Goal: Find specific page/section: Find specific page/section

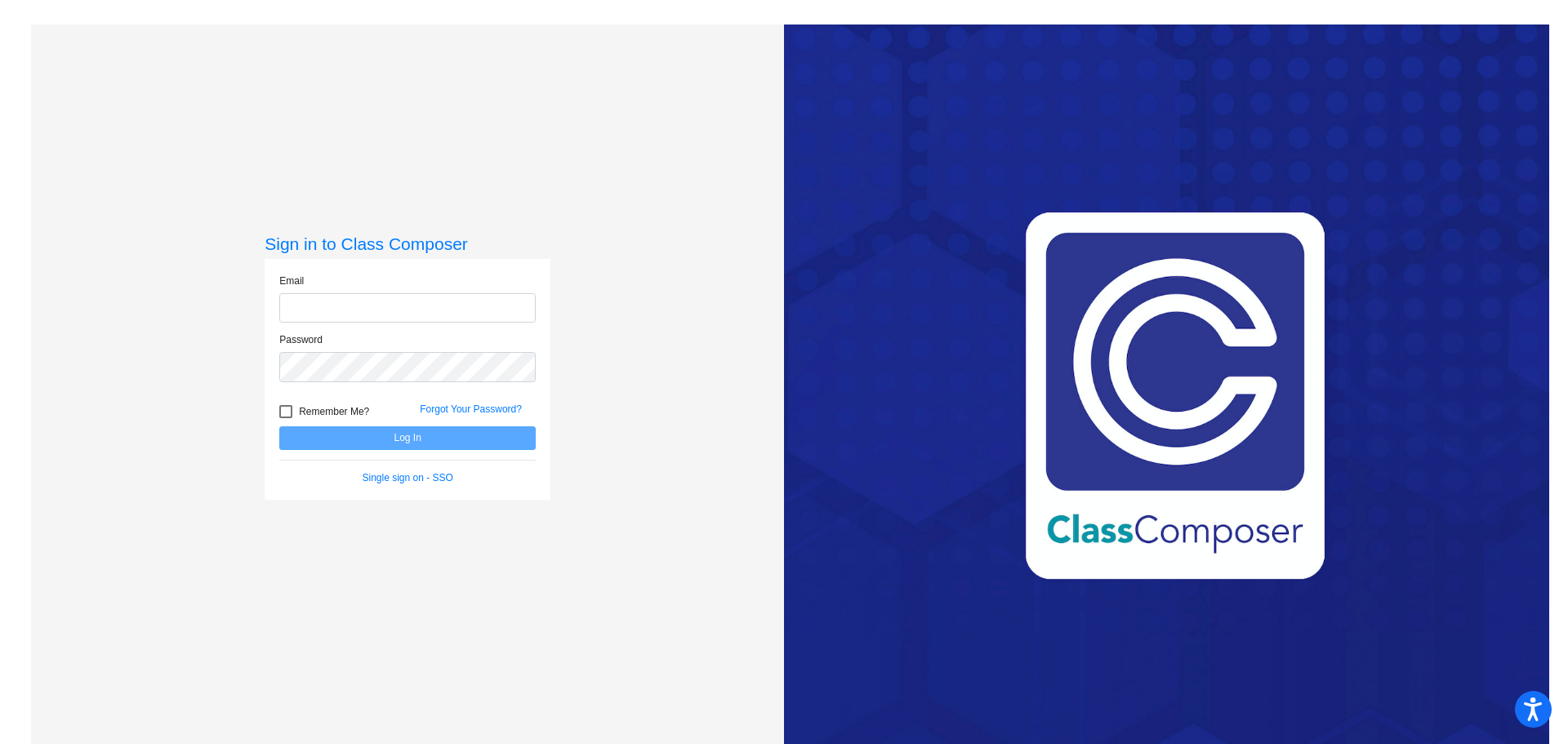
click at [399, 280] on div "Email" at bounding box center [407, 298] width 256 height 50
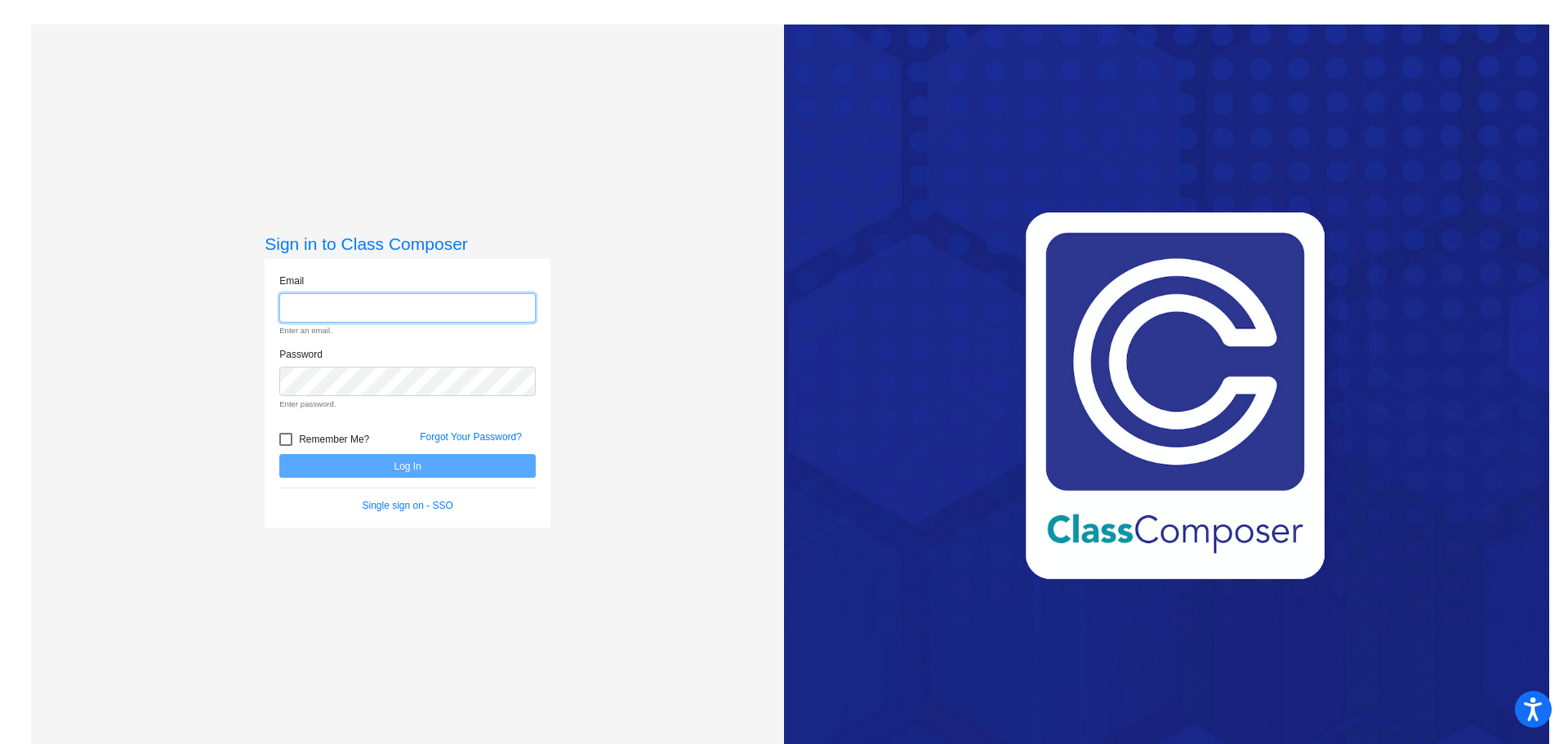
click at [395, 303] on input "email" at bounding box center [407, 308] width 256 height 30
type input "[EMAIL_ADDRESS][DOMAIN_NAME]"
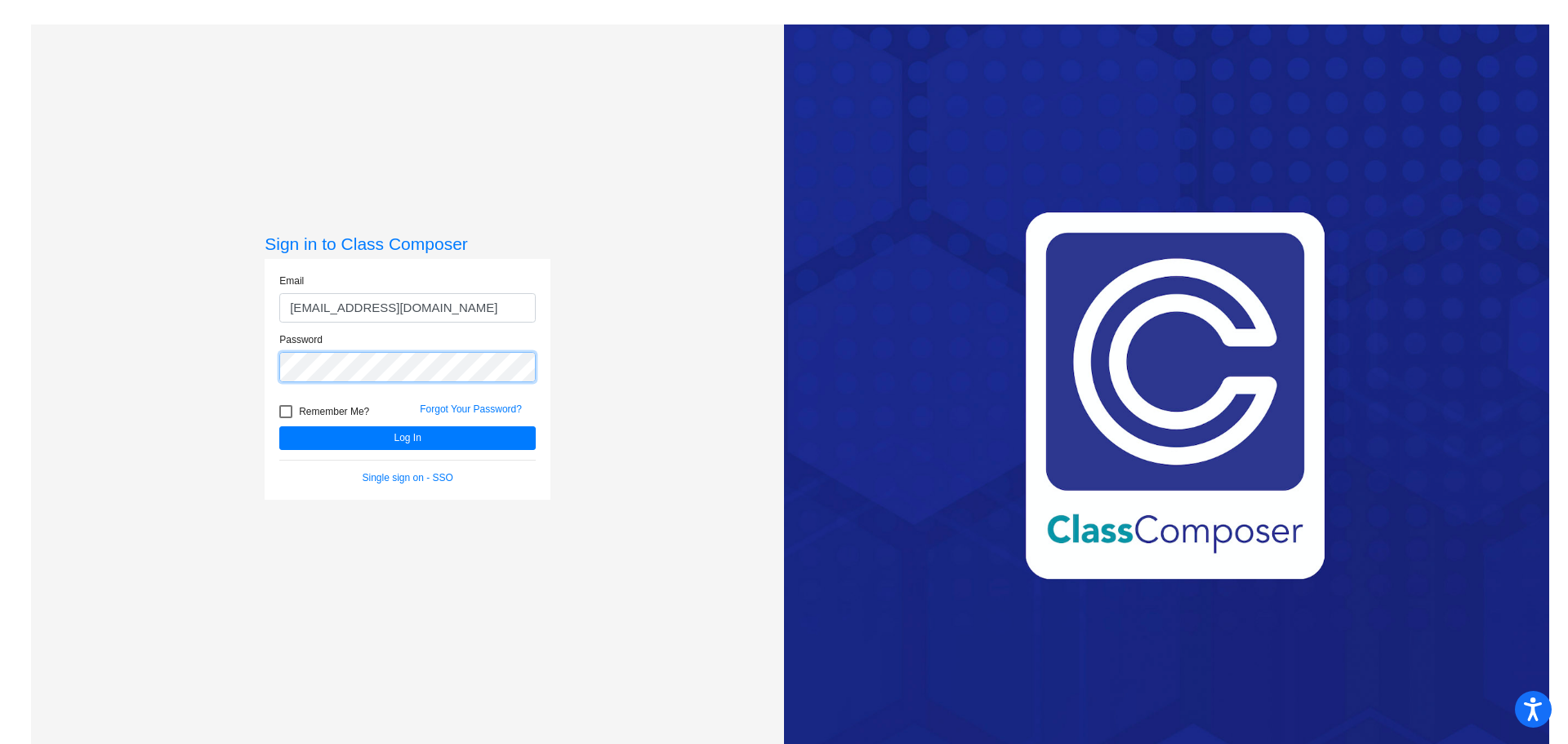
click at [279, 426] on button "Log In" at bounding box center [407, 438] width 256 height 24
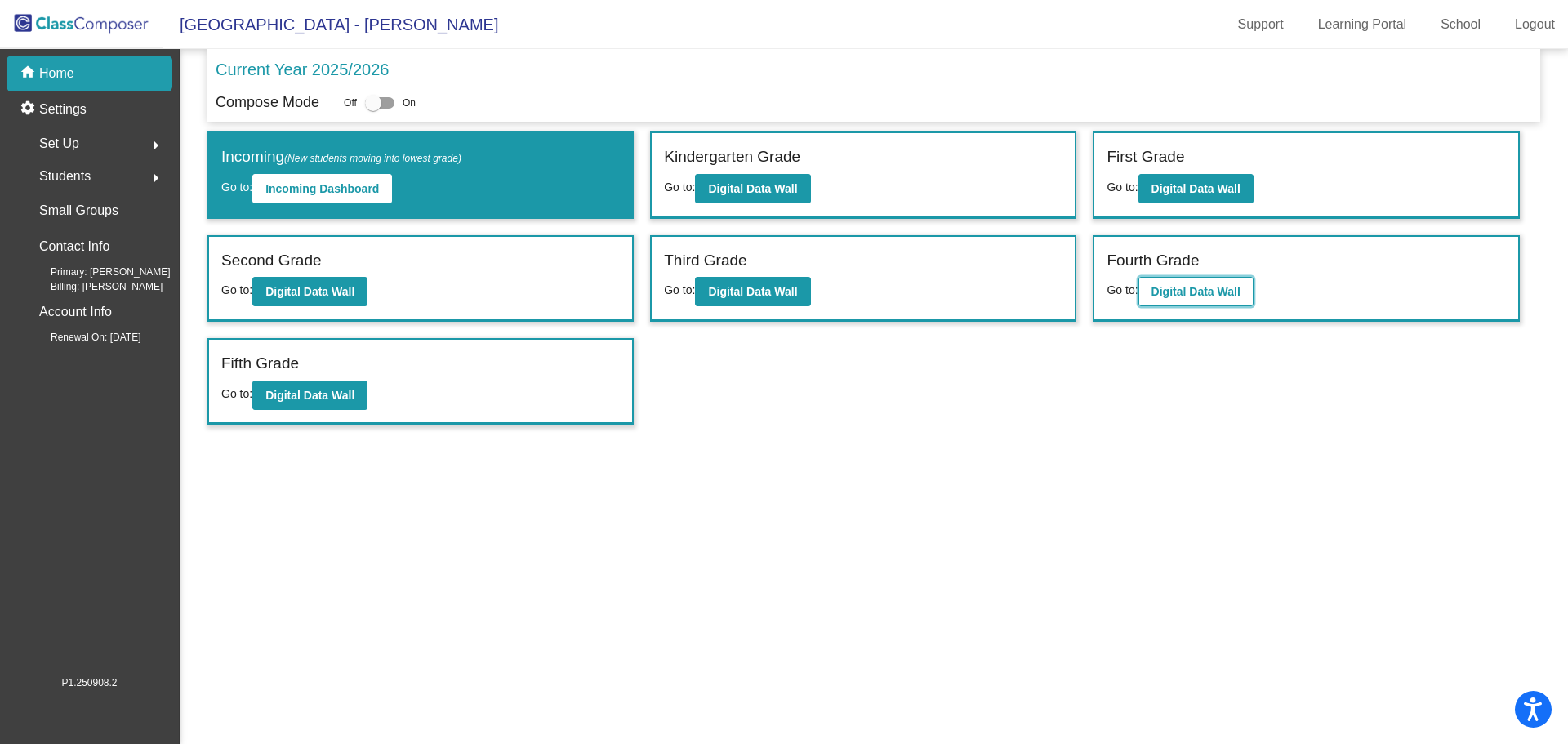
click at [1196, 283] on button "Digital Data Wall" at bounding box center [1196, 292] width 115 height 29
